Goal: Use online tool/utility: Utilize a website feature to perform a specific function

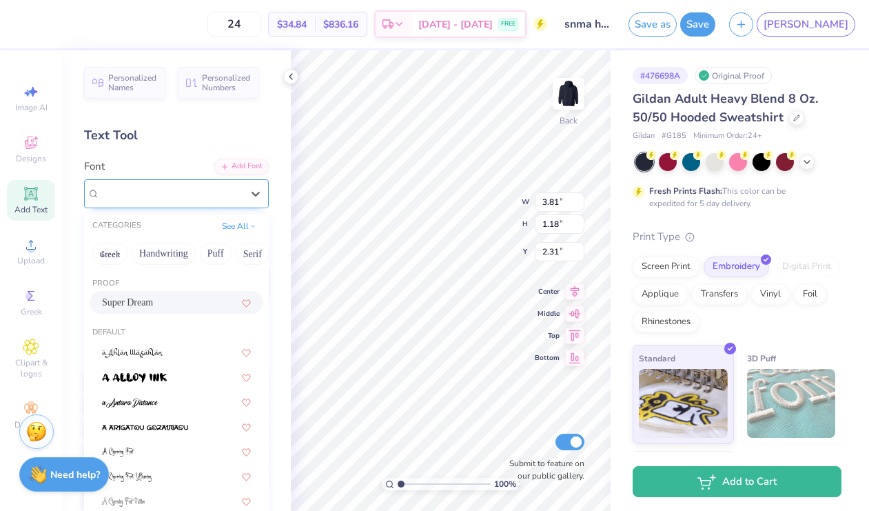
click at [216, 200] on div "Super Dream" at bounding box center [171, 193] width 145 height 21
click at [122, 256] on button "Greek" at bounding box center [109, 254] width 35 height 22
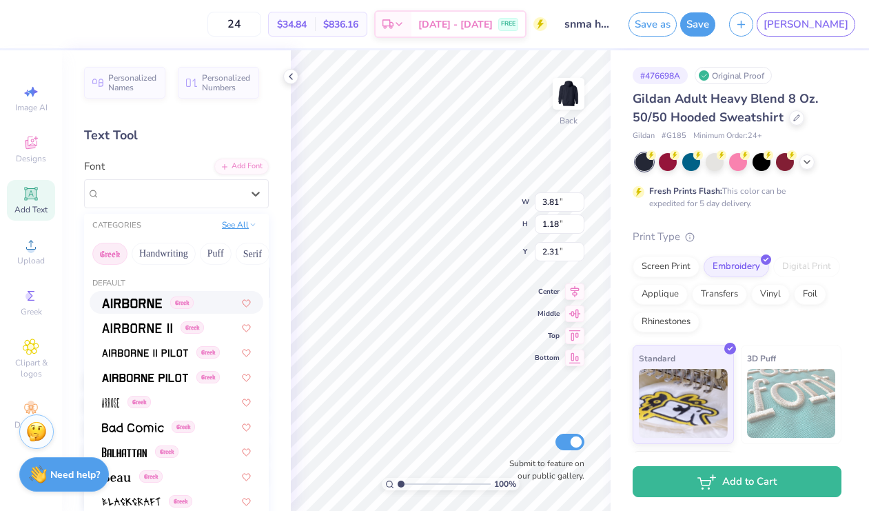
click at [238, 223] on button "See All" at bounding box center [239, 225] width 43 height 14
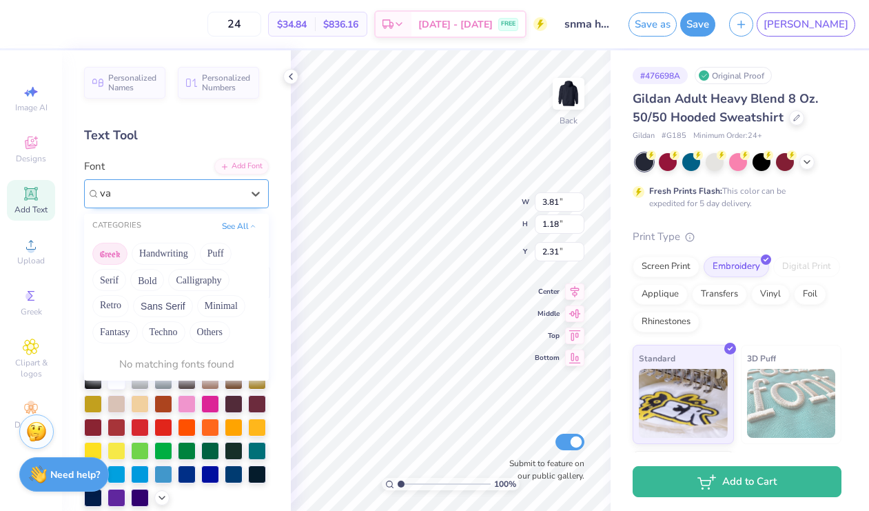
type input "v"
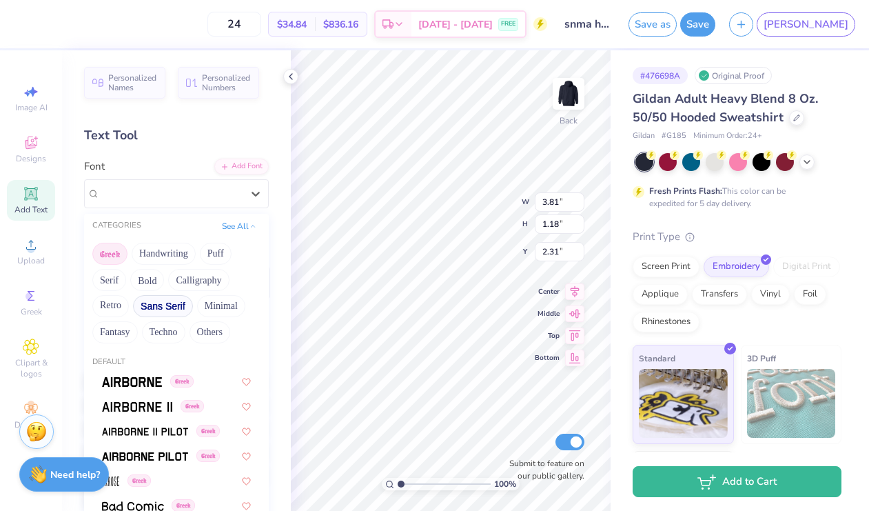
click at [156, 300] on button "Sans Serif" at bounding box center [163, 306] width 60 height 22
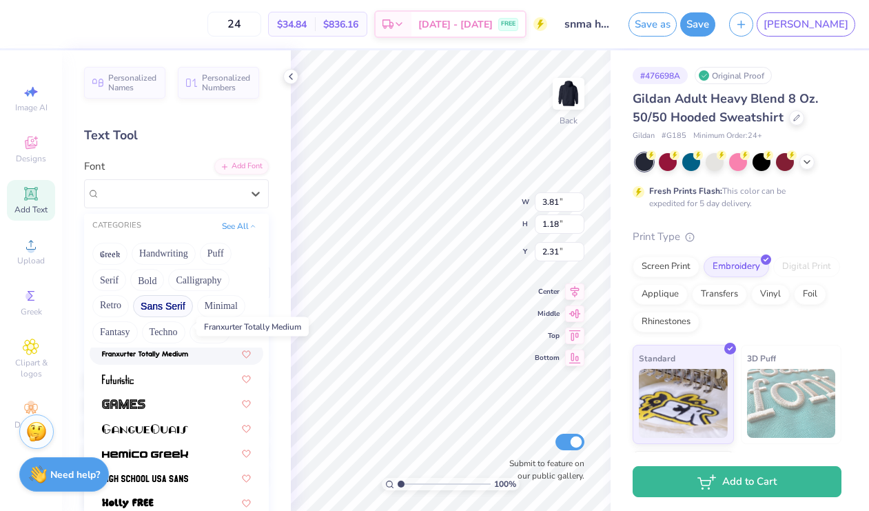
scroll to position [354, 0]
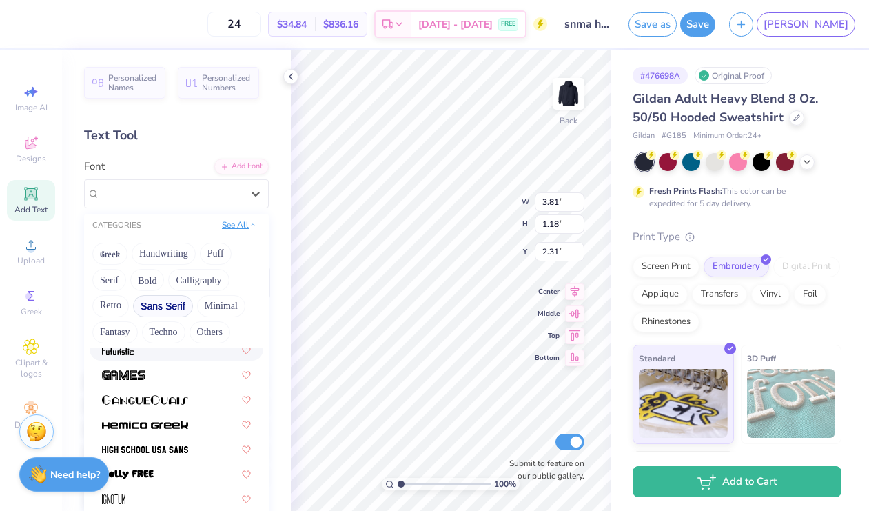
click at [237, 225] on button "See All" at bounding box center [239, 225] width 43 height 14
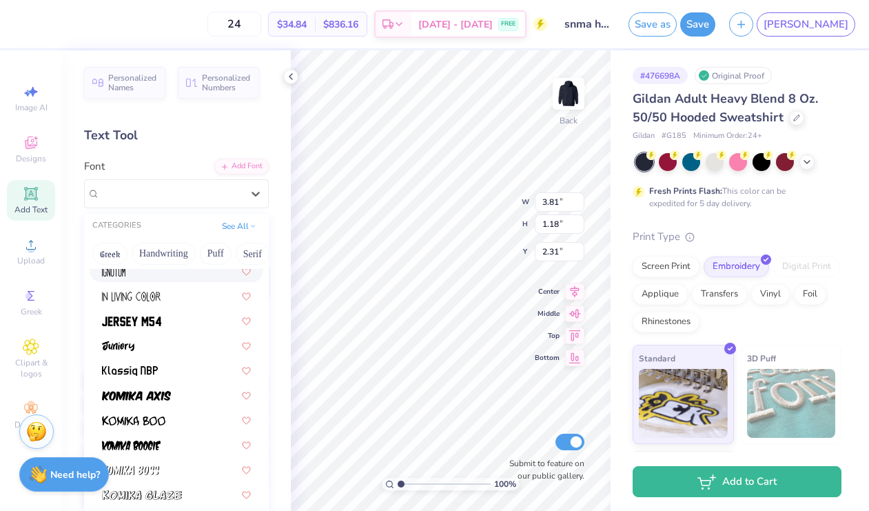
scroll to position [505, 0]
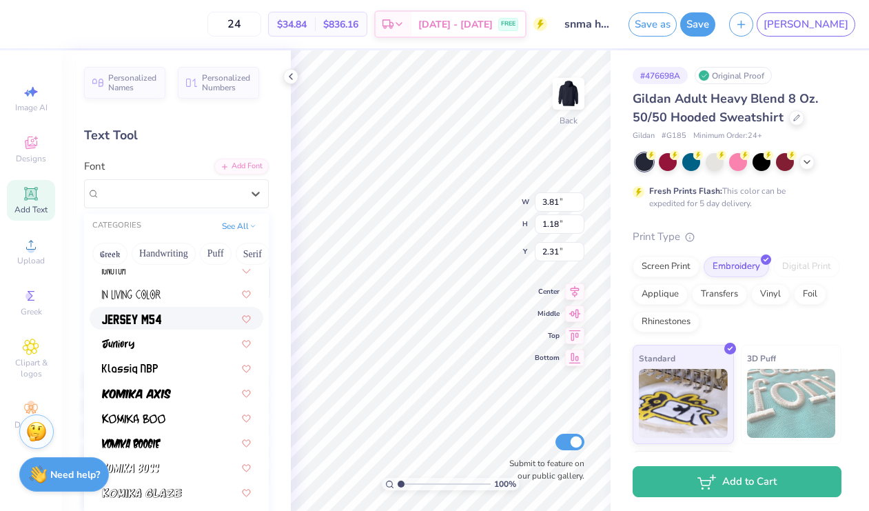
click at [147, 323] on img at bounding box center [131, 319] width 59 height 10
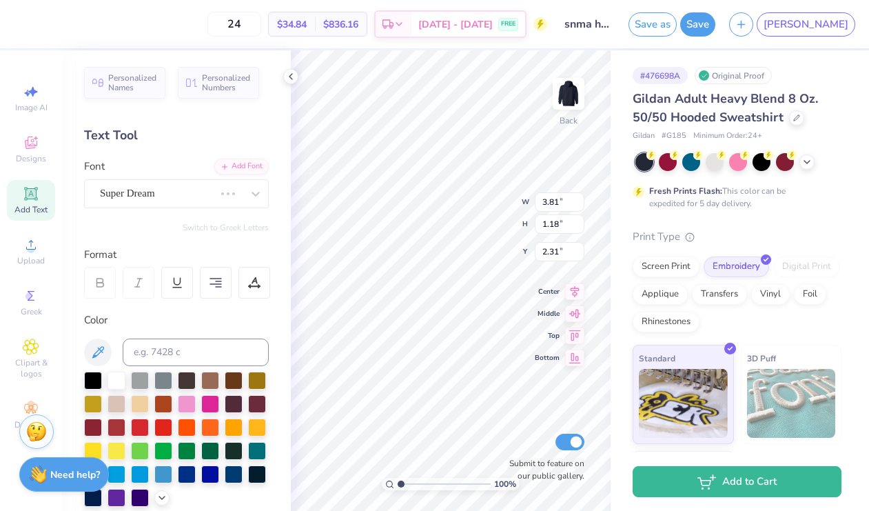
type input "3.03"
type input "1.24"
type input "2.27"
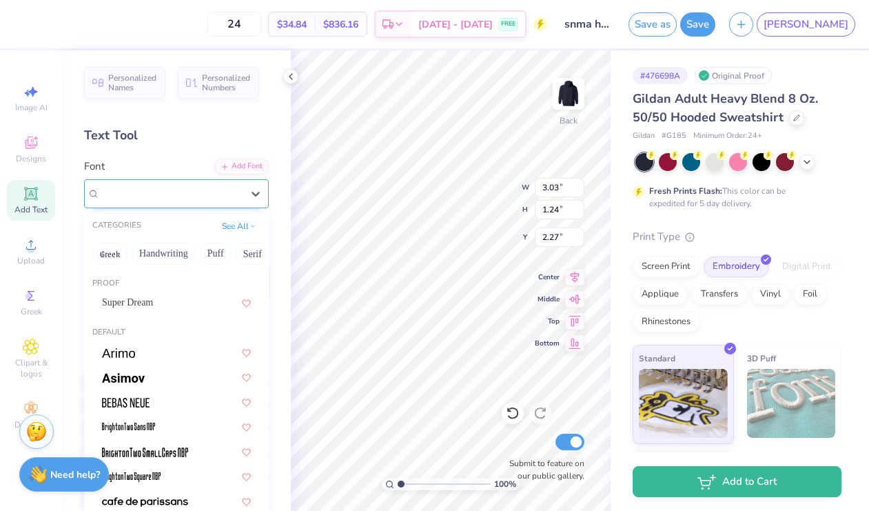
click at [169, 198] on div "Jersey M54" at bounding box center [171, 193] width 145 height 21
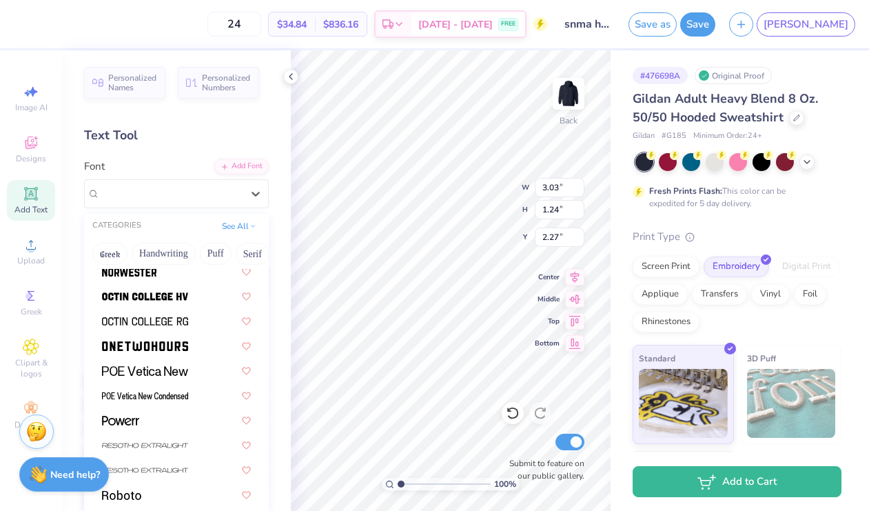
scroll to position [1331, 0]
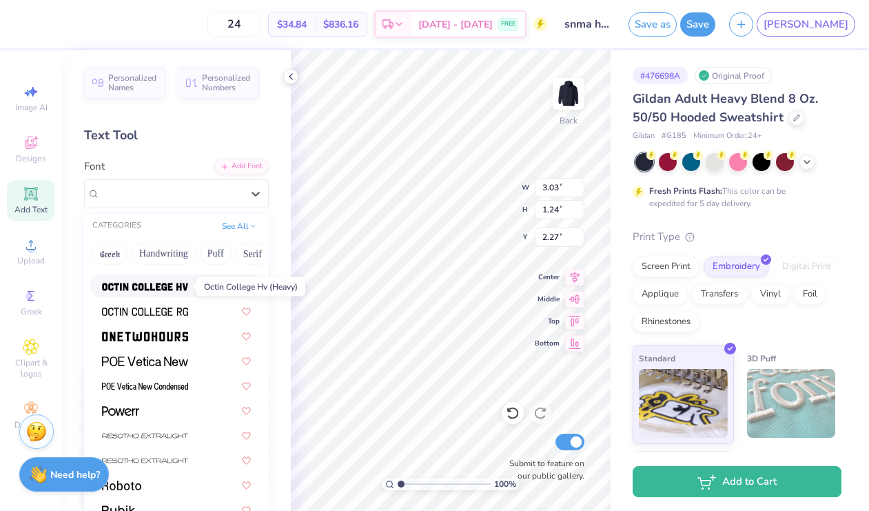
click at [163, 291] on img at bounding box center [145, 287] width 86 height 10
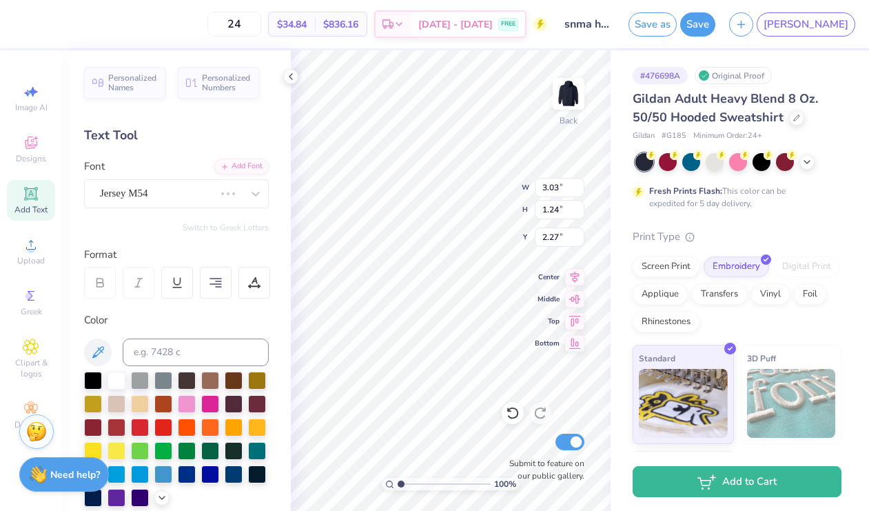
type input "3.50"
type input "1.13"
type input "2.33"
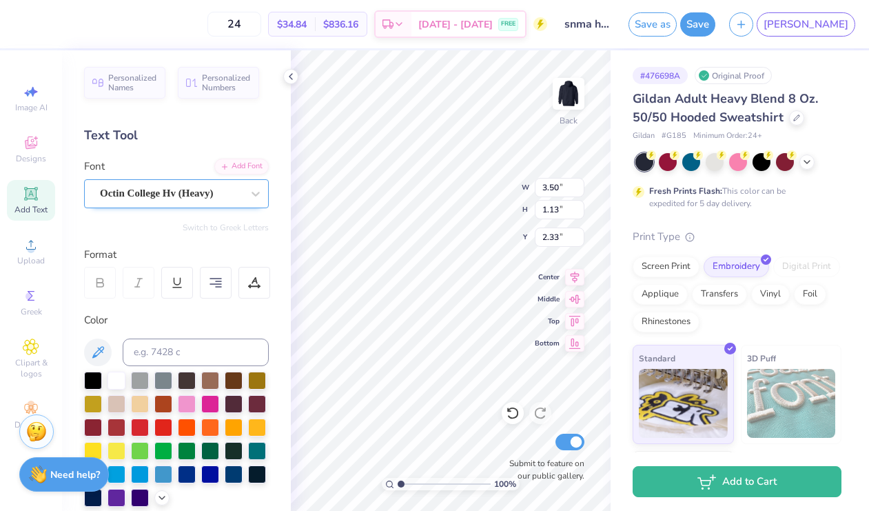
click at [210, 200] on div at bounding box center [171, 193] width 142 height 19
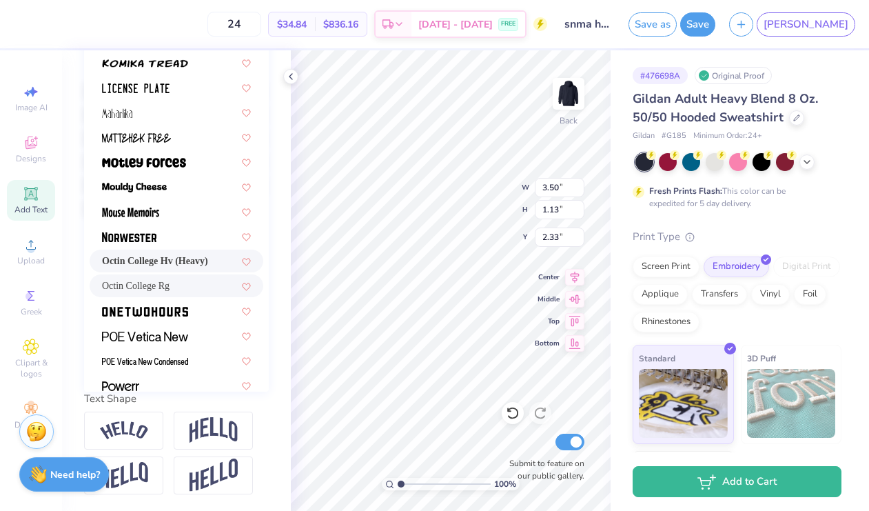
scroll to position [1064, 0]
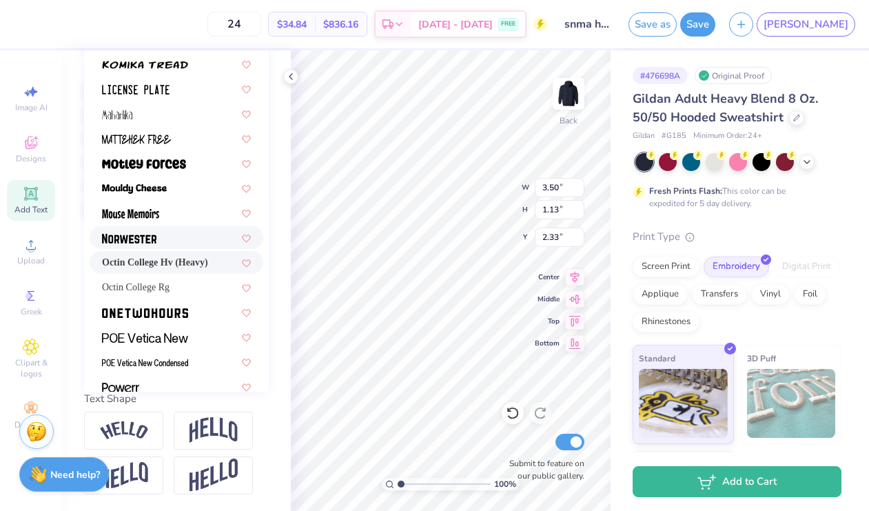
click at [181, 240] on div at bounding box center [176, 237] width 149 height 14
type input "3.07"
type input "1.29"
type input "2.25"
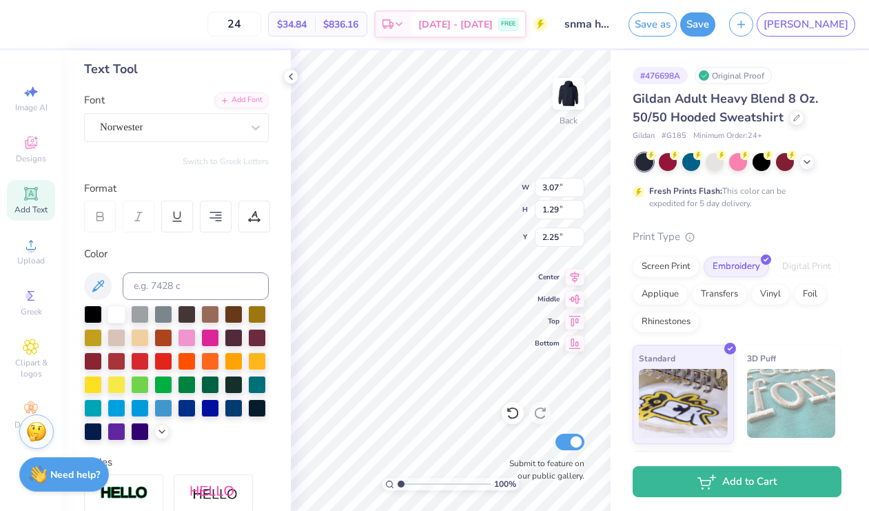
scroll to position [65, 0]
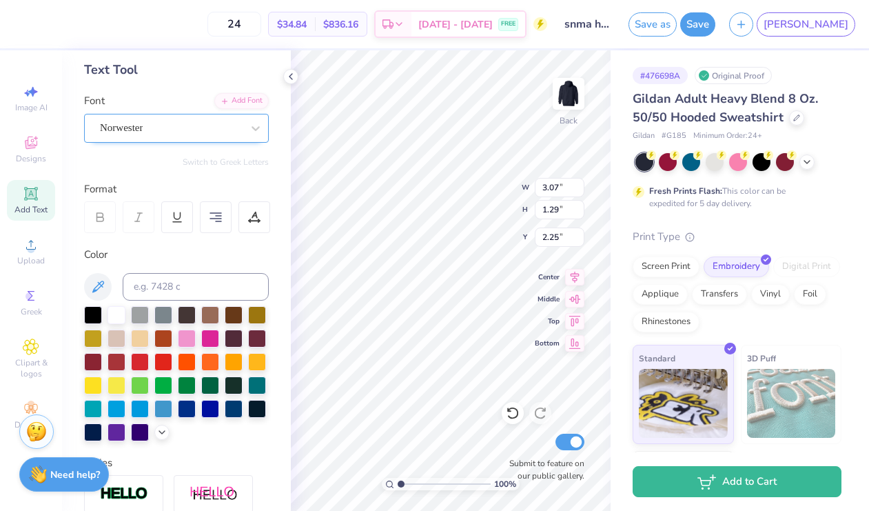
click at [167, 132] on div "Norwester" at bounding box center [171, 127] width 145 height 21
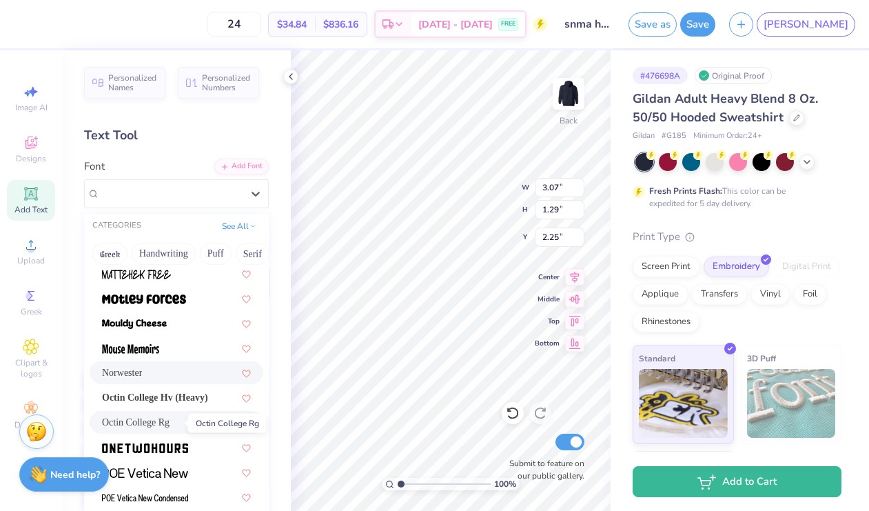
scroll to position [1217, 0]
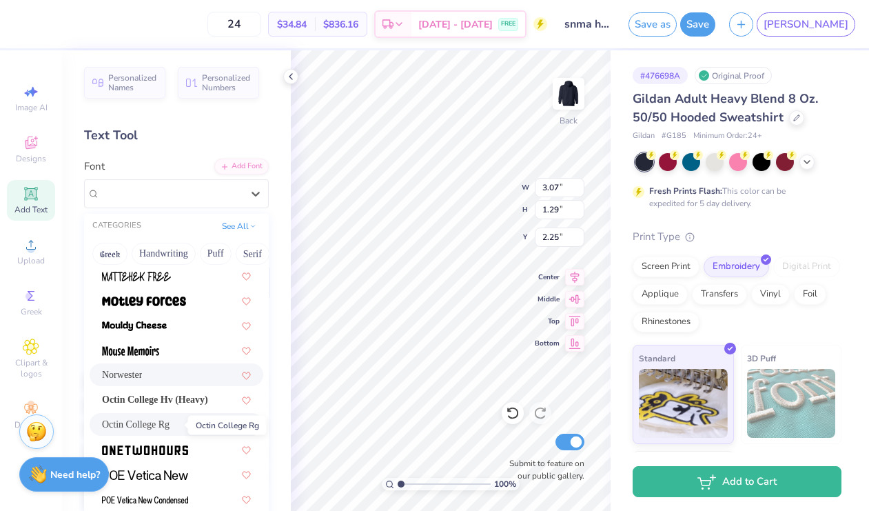
click at [161, 425] on span "Octin College Rg" at bounding box center [136, 424] width 68 height 14
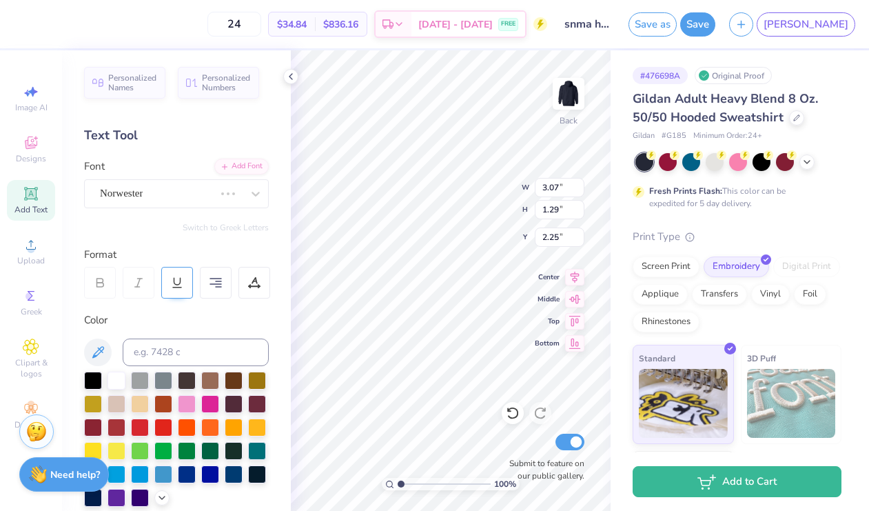
type input "3.31"
type input "1.13"
type input "2.33"
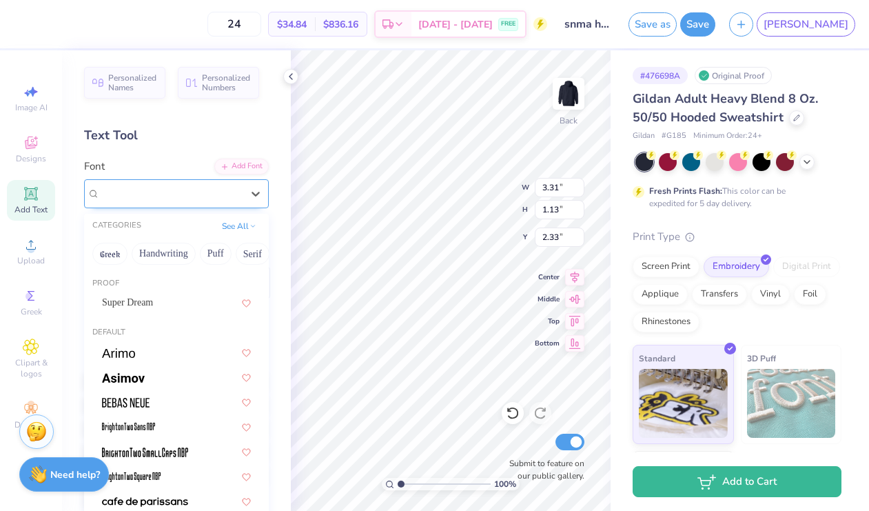
click at [145, 194] on span "Octin College Rg" at bounding box center [136, 193] width 72 height 16
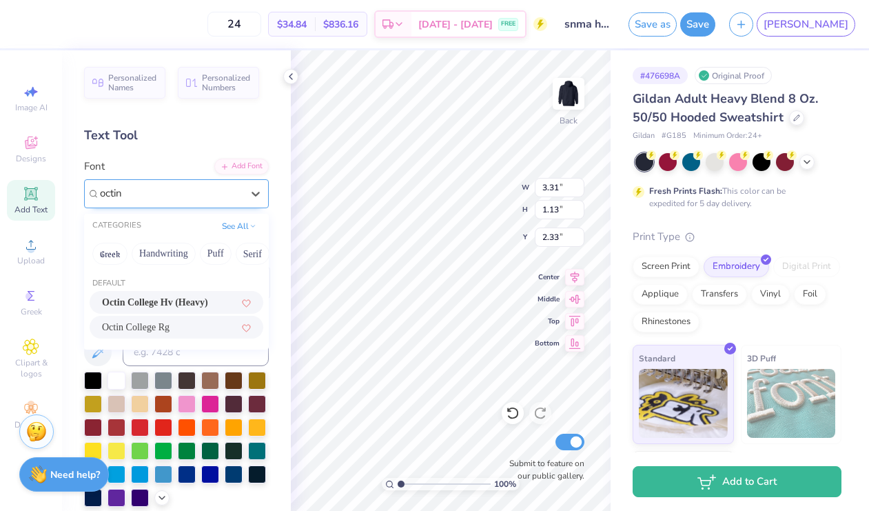
click at [163, 298] on span "Octin College Hv (Heavy)" at bounding box center [155, 302] width 106 height 14
type input "octin"
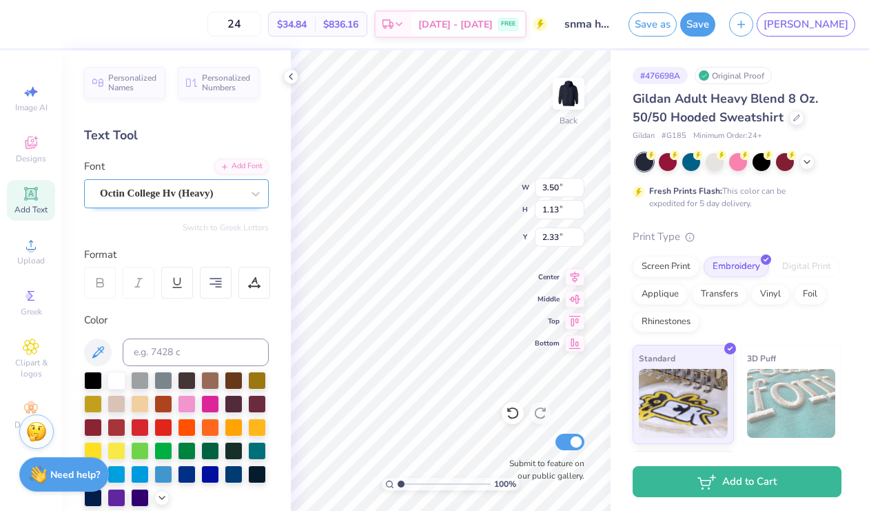
type input "4.27"
type input "1.18"
type input "3.48"
click at [129, 196] on span "Super Dream" at bounding box center [127, 193] width 55 height 16
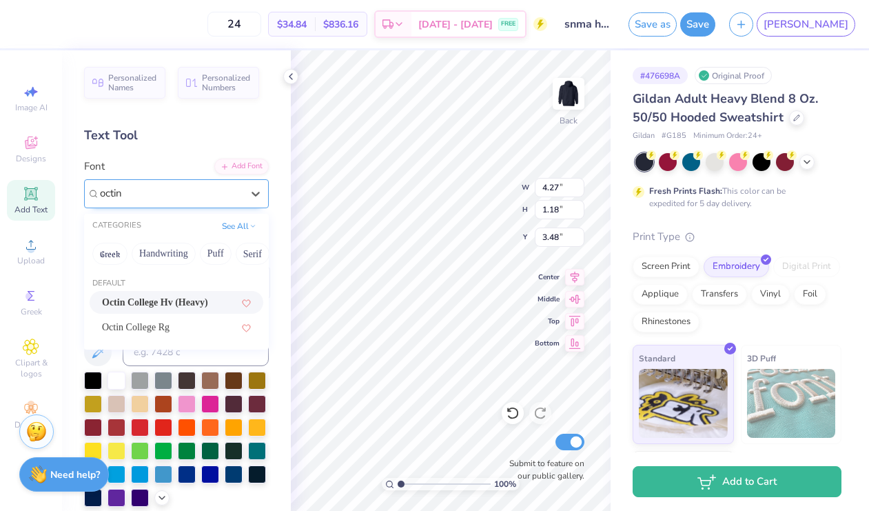
click at [184, 302] on span "Octin College Hv (Heavy)" at bounding box center [155, 302] width 106 height 14
type input "octin"
type input "3.85"
type input "1.13"
type input "3.50"
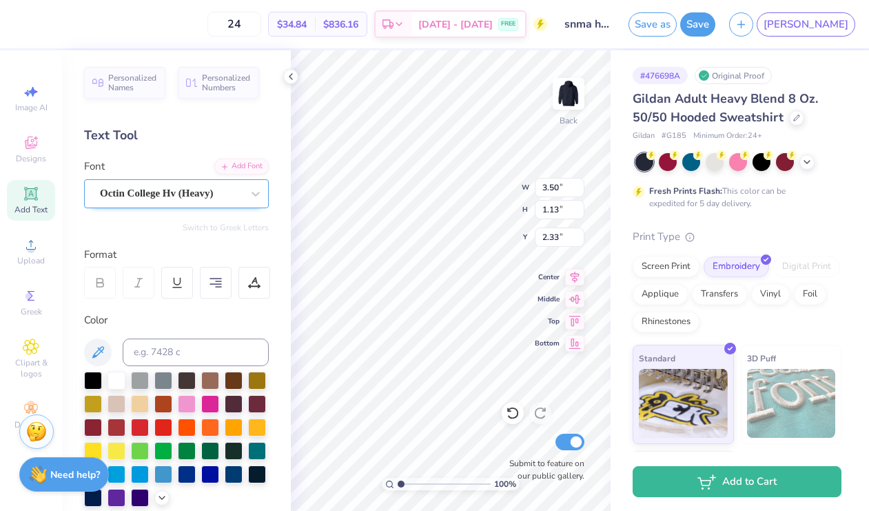
click at [178, 190] on span "Octin College Hv (Heavy)" at bounding box center [157, 193] width 114 height 16
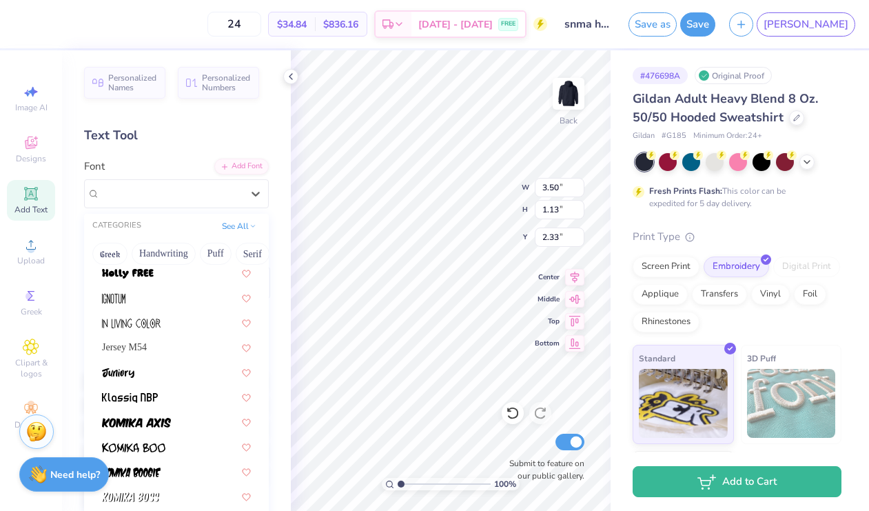
scroll to position [477, 0]
click at [161, 345] on div "Jersey M54" at bounding box center [176, 346] width 149 height 14
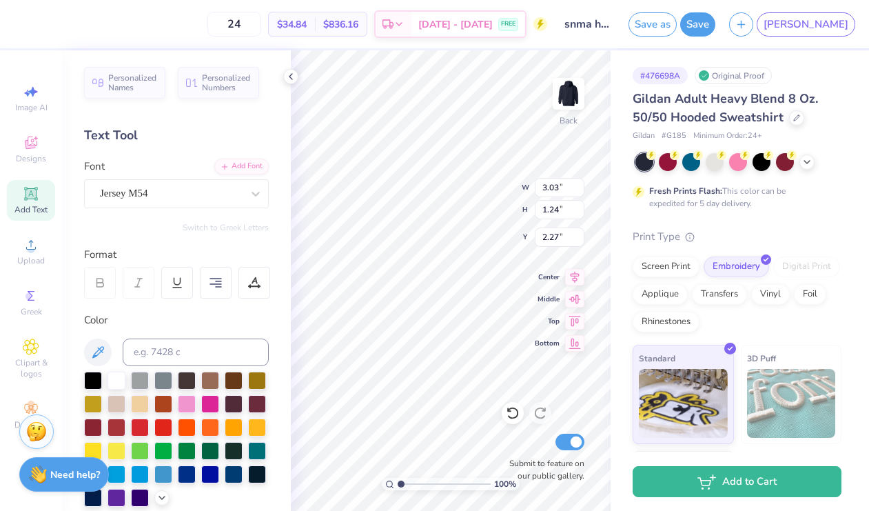
type input "3.03"
type input "1.24"
type input "2.27"
type input "3.85"
type input "1.13"
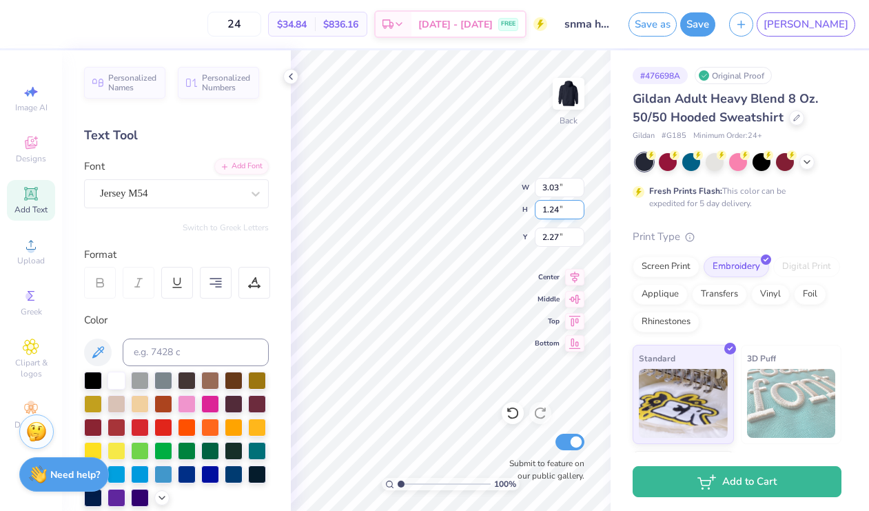
type input "3.50"
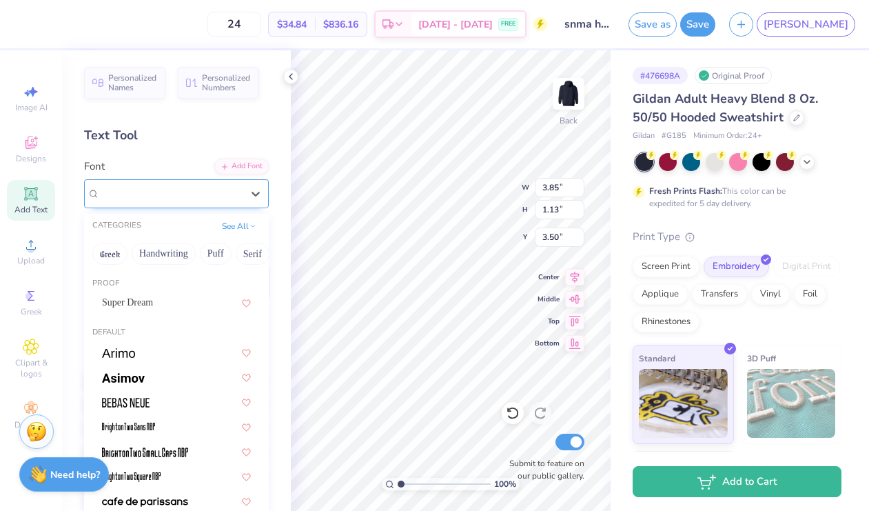
click at [192, 190] on span "Octin College Hv (Heavy)" at bounding box center [157, 193] width 114 height 16
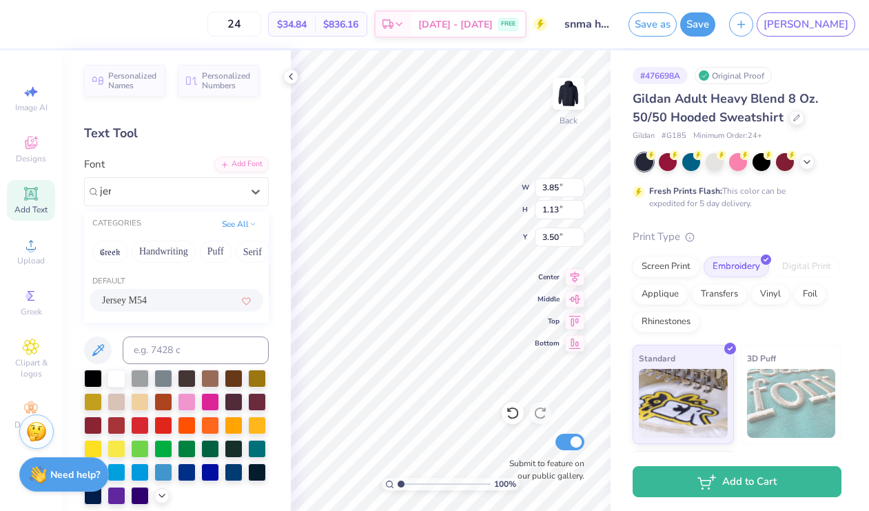
scroll to position [3, 0]
click at [130, 305] on span "Jersey M54" at bounding box center [124, 299] width 45 height 14
type input "jer"
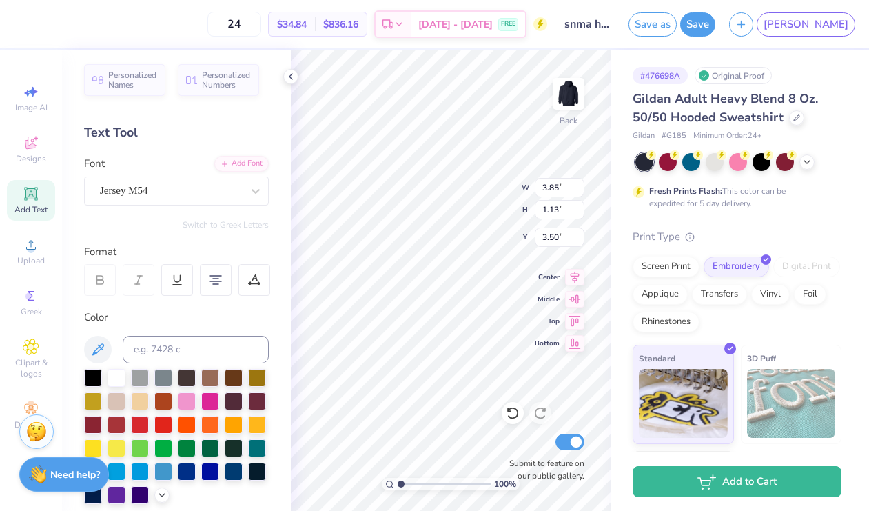
type input "3.42"
type input "1.24"
type input "3.45"
click at [535, 216] on div "100 % Back W 3.42 3.42 " H 1.24 1.24 " Y 3.45 3.45 " Center Middle Top Bottom S…" at bounding box center [451, 280] width 320 height 460
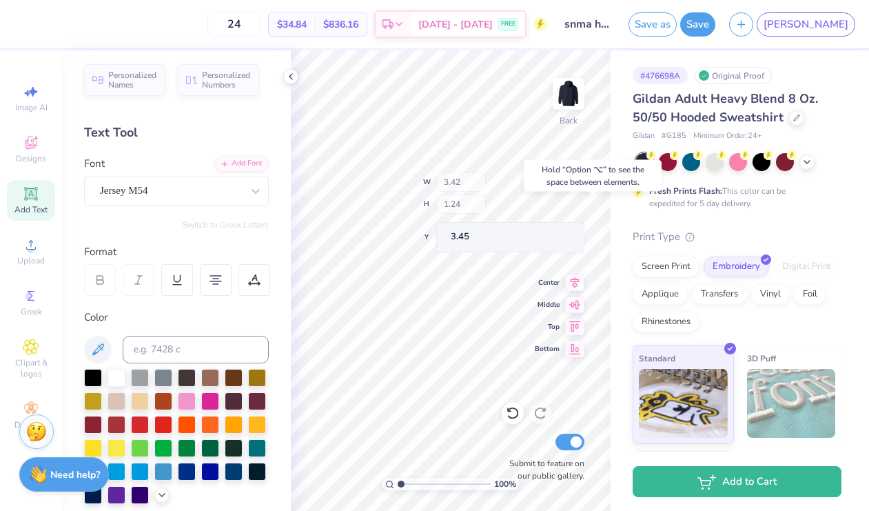
type input "3.82"
